Goal: Task Accomplishment & Management: Manage account settings

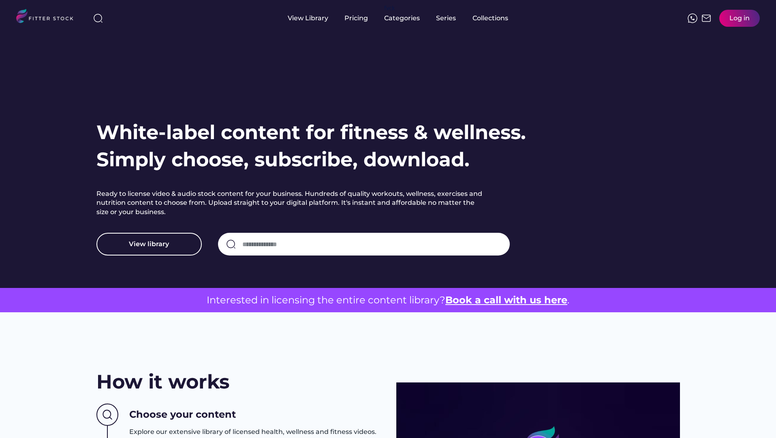
click at [731, 18] on div "Log in" at bounding box center [740, 18] width 20 height 9
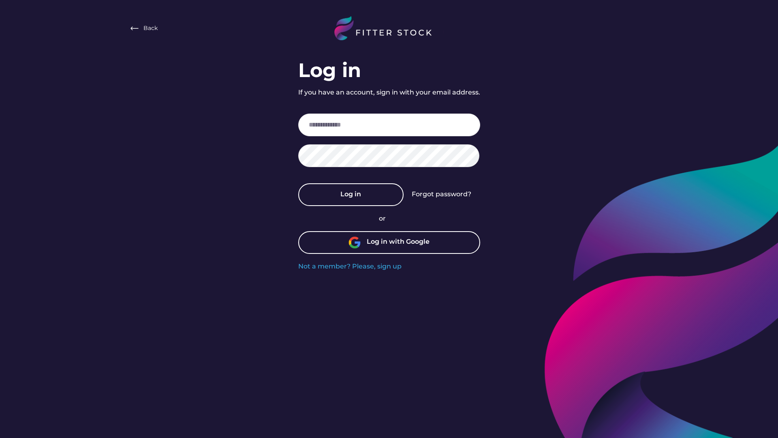
click at [423, 140] on Commands\} "Log in If you have an account, sign in with your email address. Log in Forgot p…" at bounding box center [389, 164] width 182 height 214
click at [413, 130] on input "email" at bounding box center [389, 124] width 182 height 23
type input "**********"
click at [364, 188] on button "Log in" at bounding box center [350, 194] width 105 height 23
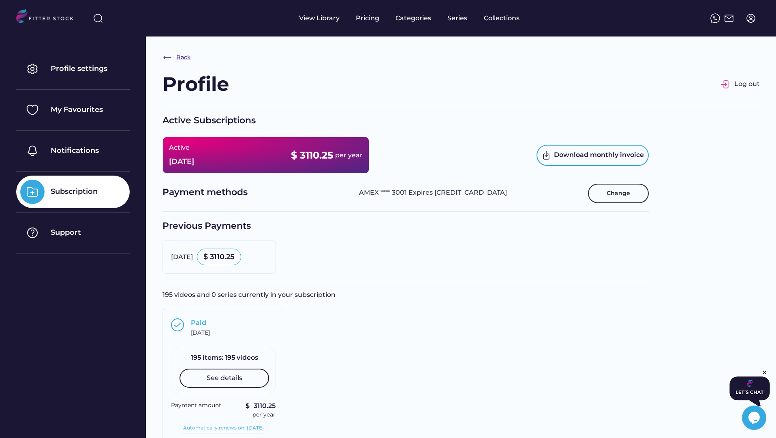
click at [164, 58] on img at bounding box center [168, 58] width 10 height 10
select select "**********"
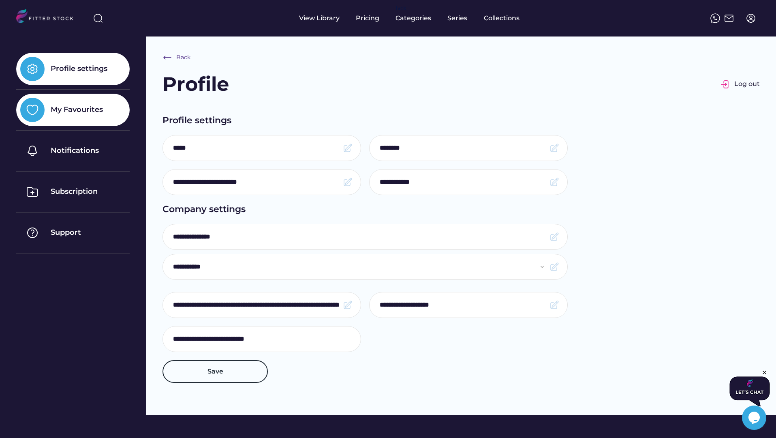
click at [73, 106] on div "My Favourites" at bounding box center [77, 110] width 52 height 10
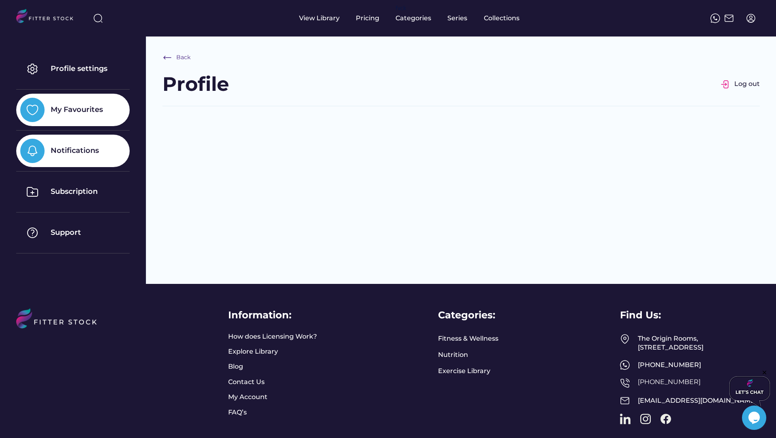
click at [70, 147] on div "Notifications" at bounding box center [75, 151] width 48 height 10
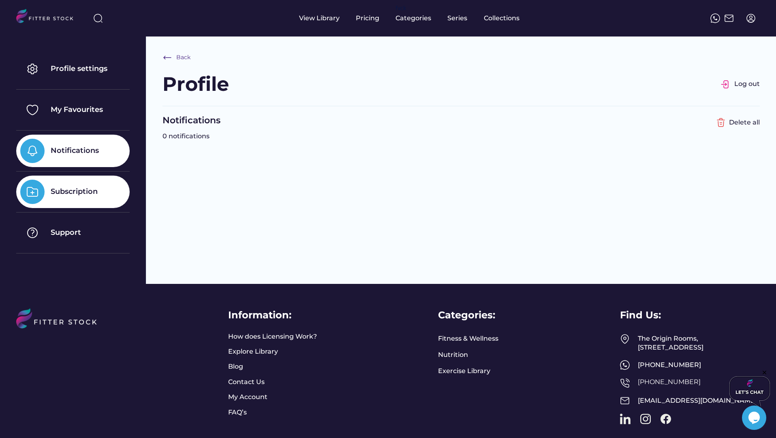
click at [77, 192] on div "Subscription" at bounding box center [74, 191] width 47 height 10
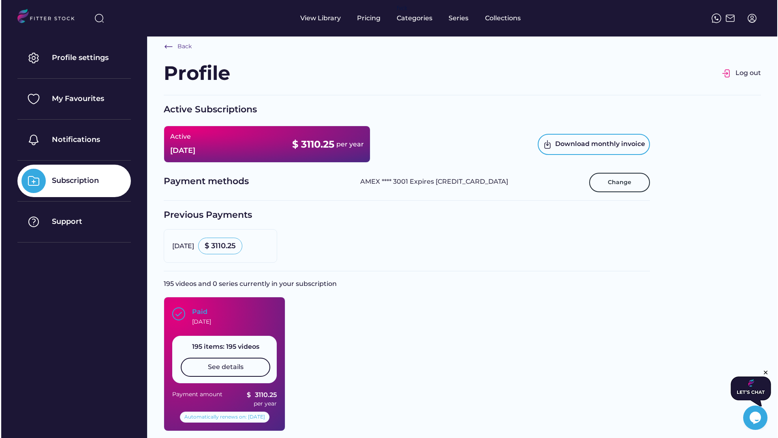
scroll to position [26, 0]
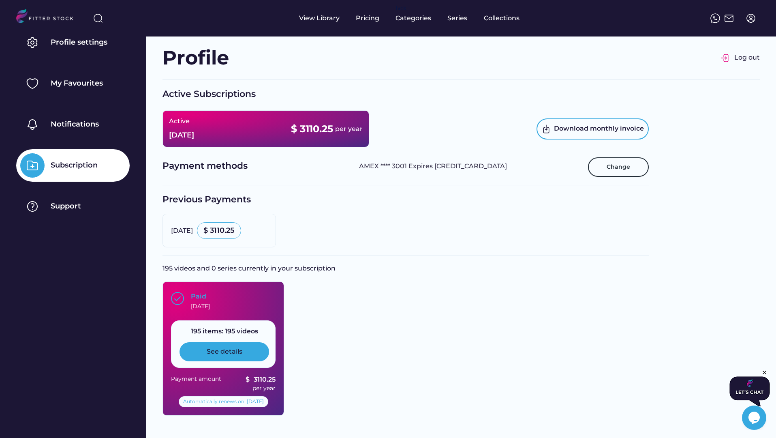
click at [226, 351] on div "See details" at bounding box center [225, 351] width 36 height 9
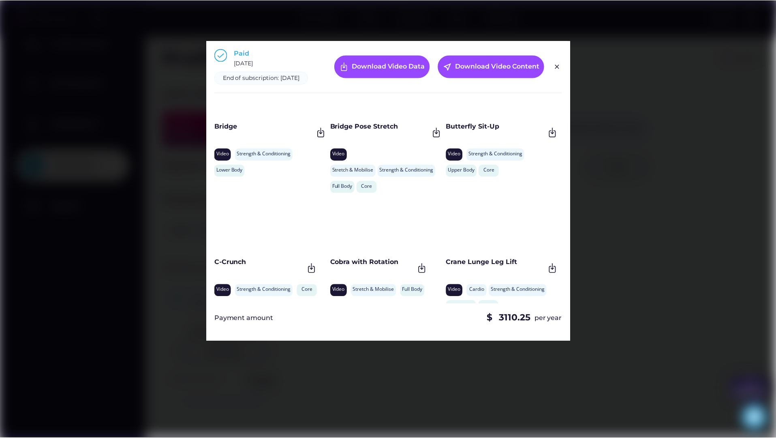
scroll to position [4979, 0]
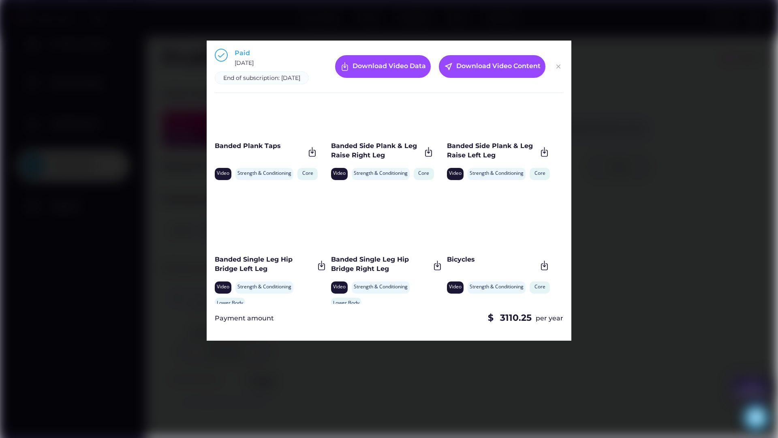
click at [559, 67] on img at bounding box center [559, 67] width 10 height 10
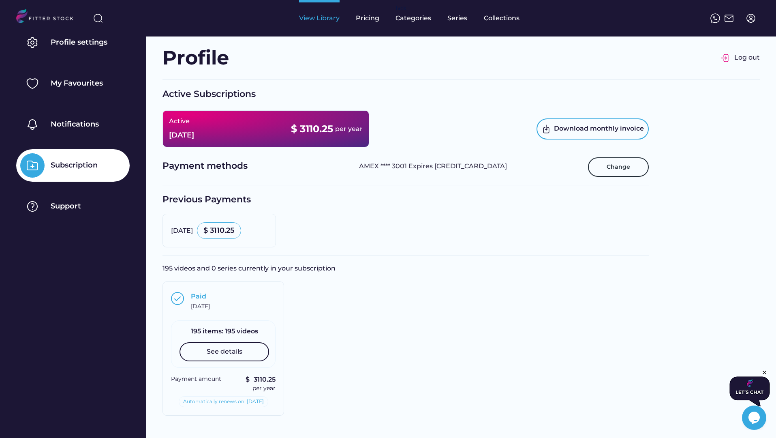
click at [322, 26] on div "View Library" at bounding box center [319, 18] width 41 height 36
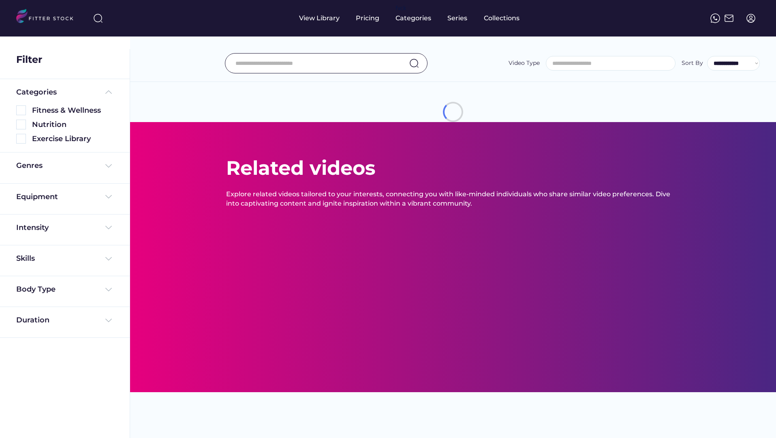
select select
select select "**********"
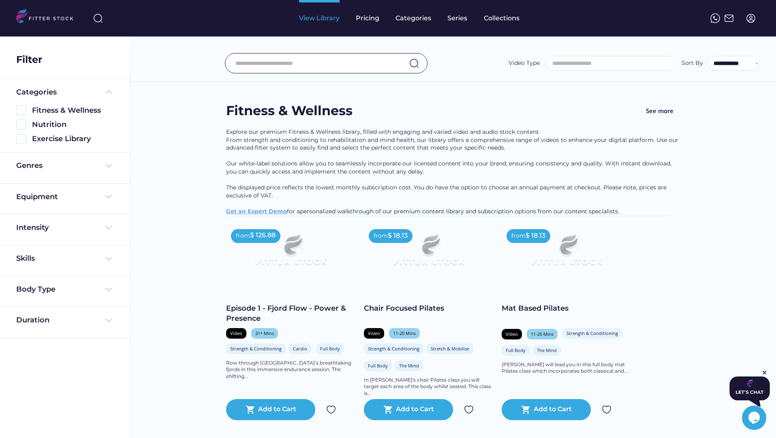
click at [328, 17] on div "View Library" at bounding box center [319, 18] width 41 height 9
click at [755, 21] on img at bounding box center [751, 18] width 10 height 10
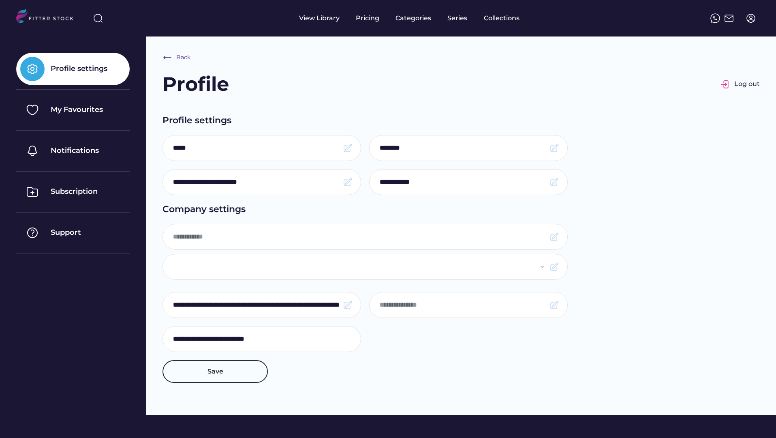
type input "**********"
select select "**********"
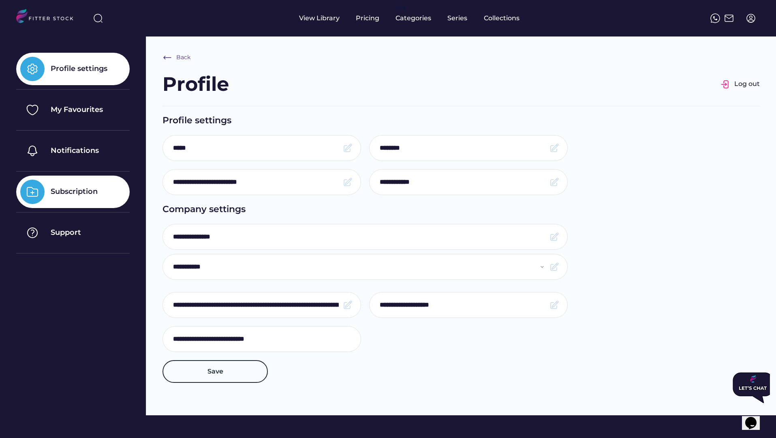
click at [58, 197] on div "Subscription" at bounding box center [72, 192] width 113 height 32
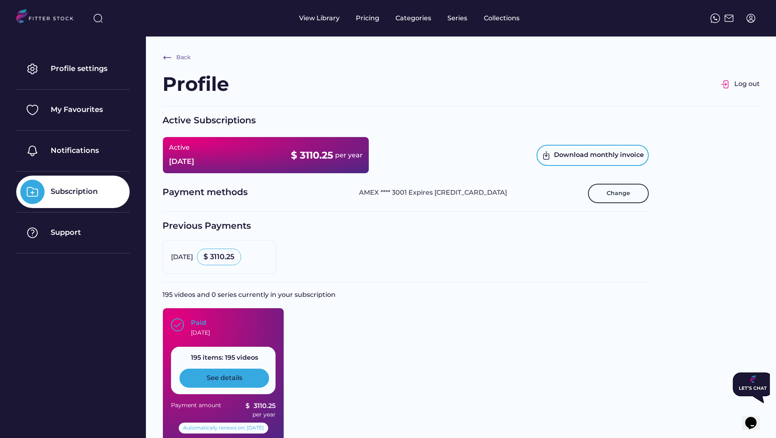
click at [227, 372] on div "See details" at bounding box center [225, 377] width 90 height 19
click at [251, 381] on div "See details" at bounding box center [225, 377] width 90 height 19
click at [216, 374] on div "See details" at bounding box center [225, 377] width 36 height 9
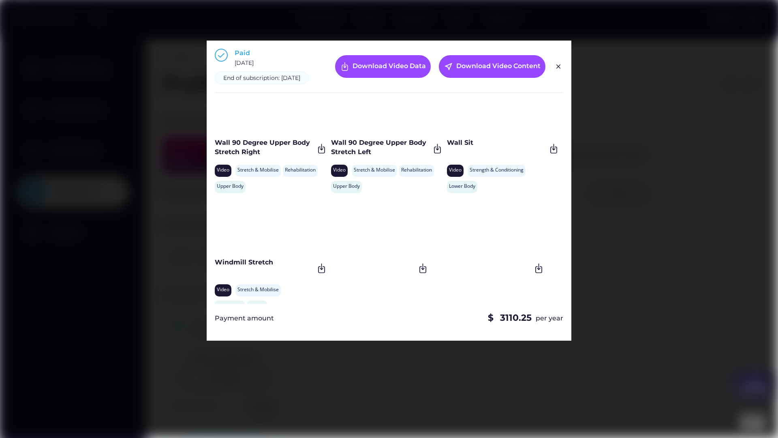
scroll to position [7776, 0]
